Goal: Check status: Check status

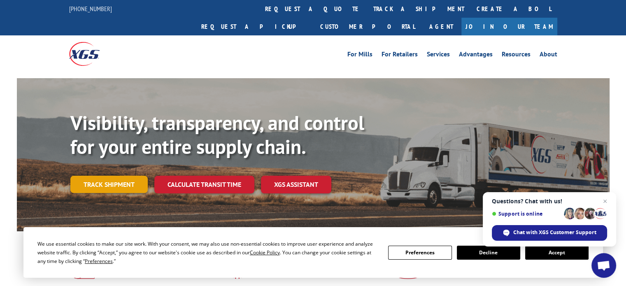
click at [93, 176] on link "Track shipment" at bounding box center [108, 184] width 77 height 17
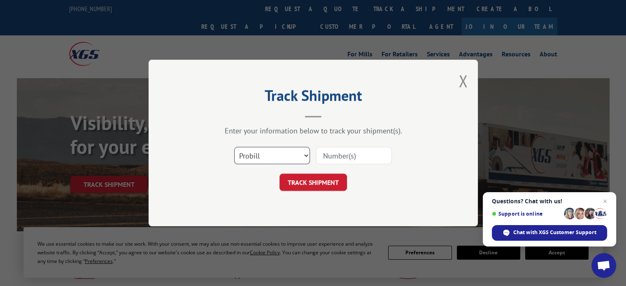
click at [308, 158] on select "Select category... Probill BOL PO" at bounding box center [272, 155] width 76 height 17
select select "bol"
click at [234, 147] on select "Select category... Probill BOL PO" at bounding box center [272, 155] width 76 height 17
click at [349, 158] on input at bounding box center [354, 155] width 76 height 17
paste input "5678887"
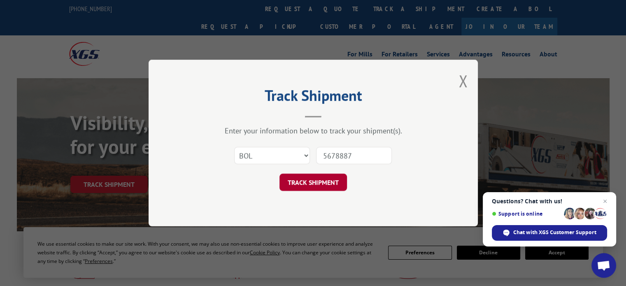
type input "5678887"
click at [319, 185] on button "TRACK SHIPMENT" at bounding box center [312, 182] width 67 height 17
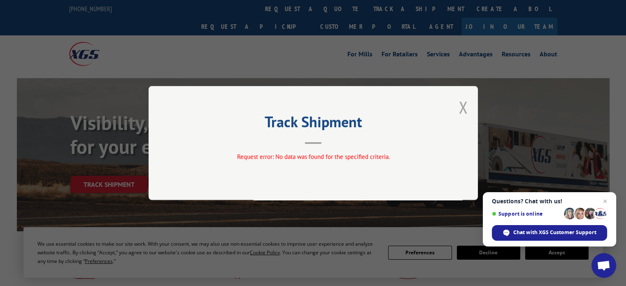
click at [462, 110] on button "Close modal" at bounding box center [462, 107] width 9 height 22
